Goal: Entertainment & Leisure: Consume media (video, audio)

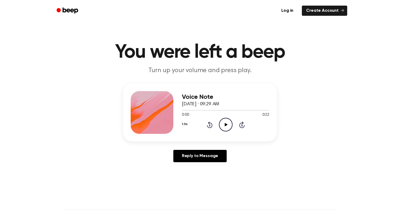
click at [223, 132] on div "Voice Note [DATE] · 09:29 AM 0:00 0:22 Your browser does not support the [objec…" at bounding box center [225, 112] width 87 height 43
click at [229, 128] on icon "Play Audio" at bounding box center [226, 125] width 14 height 14
click at [231, 120] on circle at bounding box center [225, 124] width 13 height 13
click at [228, 118] on circle at bounding box center [225, 124] width 13 height 13
click at [221, 110] on div at bounding box center [225, 110] width 87 height 1
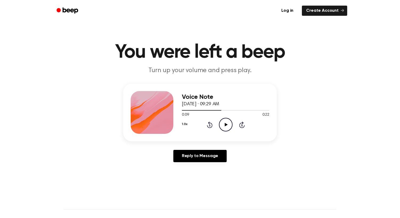
click at [225, 123] on icon at bounding box center [225, 124] width 3 height 3
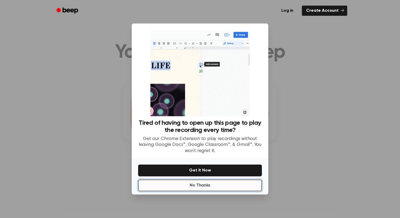
click at [210, 188] on button "No Thanks" at bounding box center [200, 185] width 124 height 12
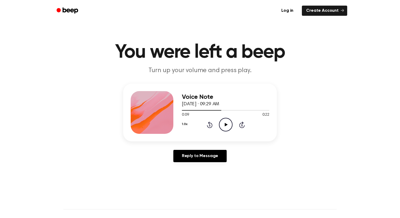
click at [226, 125] on icon at bounding box center [225, 124] width 3 height 3
click at [225, 125] on icon at bounding box center [225, 124] width 2 height 3
click at [225, 120] on icon "Play Audio" at bounding box center [226, 125] width 14 height 14
click at [225, 120] on icon "Pause Audio" at bounding box center [226, 125] width 14 height 14
click at [222, 121] on icon "Play Audio" at bounding box center [226, 125] width 14 height 14
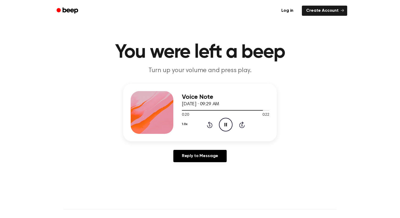
click at [223, 122] on icon "Pause Audio" at bounding box center [226, 125] width 14 height 14
